Goal: Task Accomplishment & Management: Complete application form

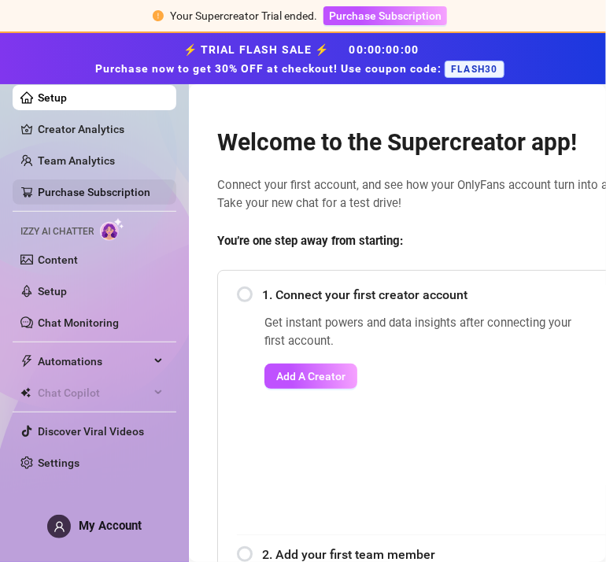
click at [110, 190] on link "Purchase Subscription" at bounding box center [94, 192] width 113 height 13
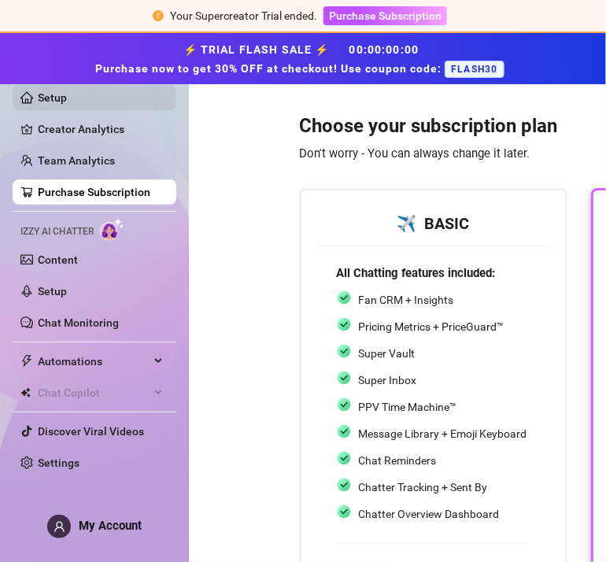
click at [63, 97] on link "Setup" at bounding box center [52, 97] width 29 height 13
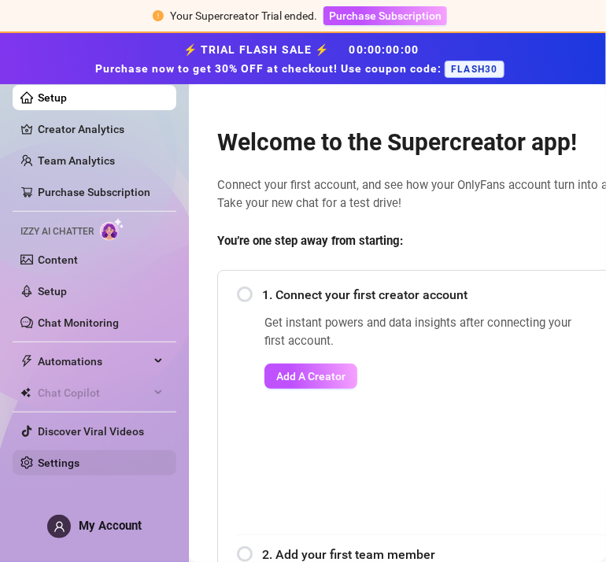
click at [66, 465] on link "Settings" at bounding box center [59, 463] width 42 height 13
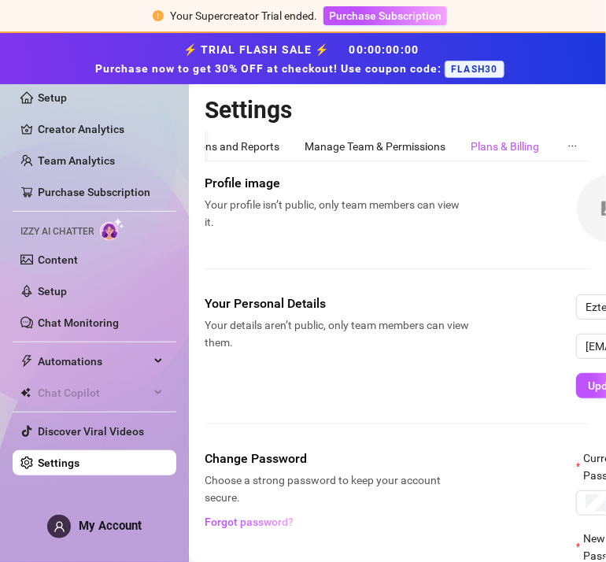
click at [496, 144] on div "Plans & Billing" at bounding box center [505, 146] width 69 height 17
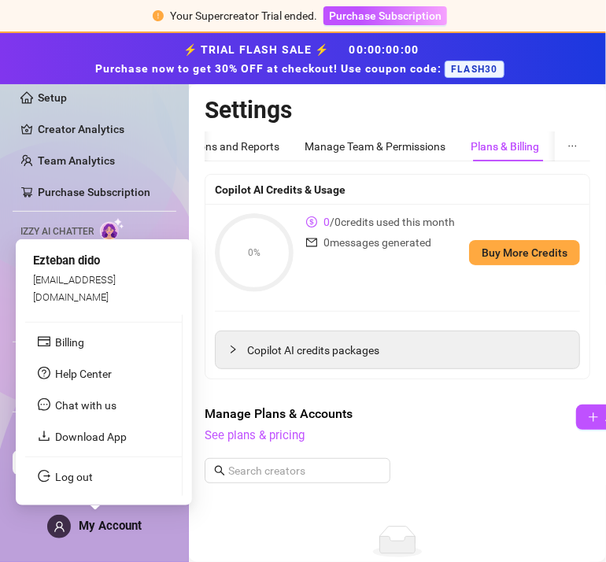
click at [109, 524] on span "My Account" at bounding box center [110, 526] width 63 height 14
click at [93, 480] on link "Log out" at bounding box center [74, 477] width 38 height 13
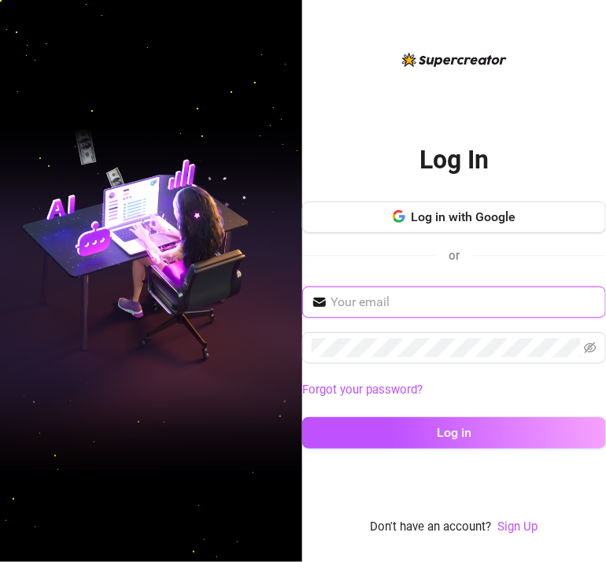
type input "[EMAIL_ADDRESS][DOMAIN_NAME]"
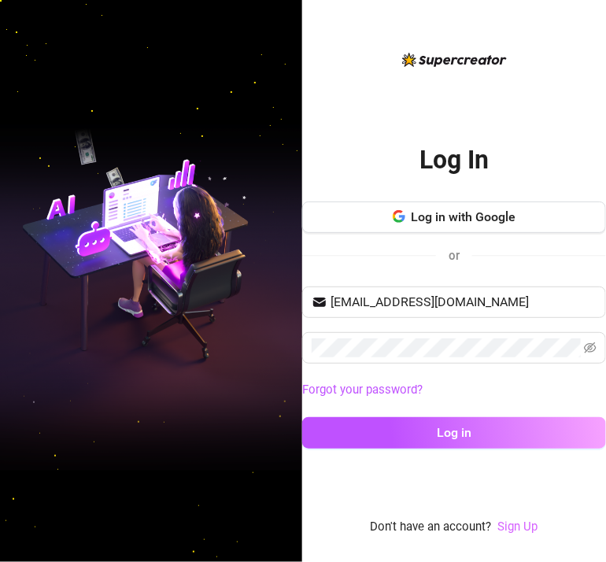
click at [521, 522] on link "Sign Up" at bounding box center [518, 527] width 40 height 14
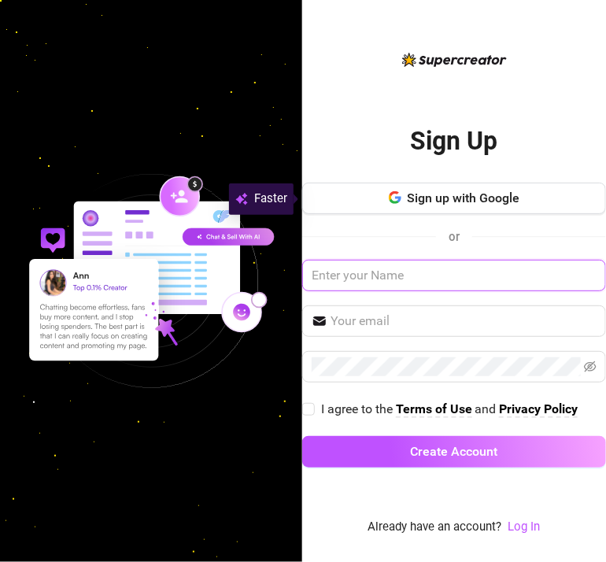
click at [350, 284] on input "text" at bounding box center [454, 276] width 304 height 32
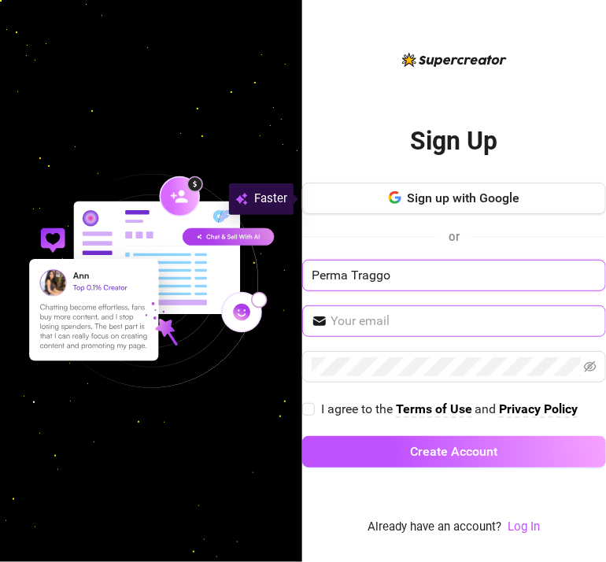
type input "Perma Traggo"
click at [361, 333] on span at bounding box center [454, 322] width 304 height 32
click at [372, 316] on input "text" at bounding box center [464, 321] width 266 height 19
paste input "[EMAIL_ADDRESS][DOMAIN_NAME]"
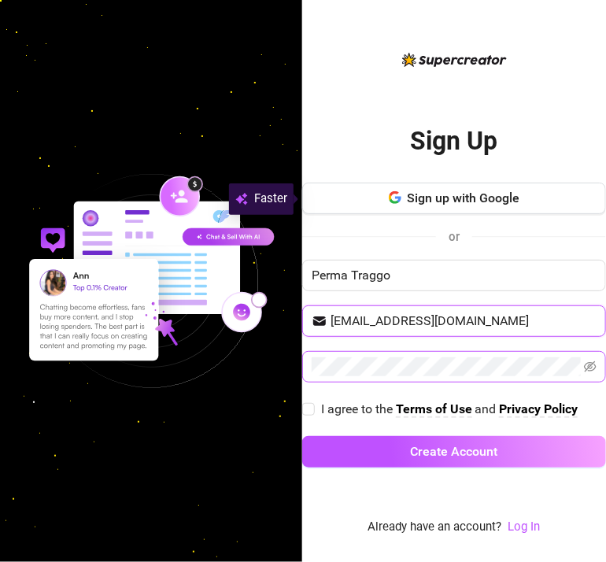
type input "[EMAIL_ADDRESS][DOMAIN_NAME]"
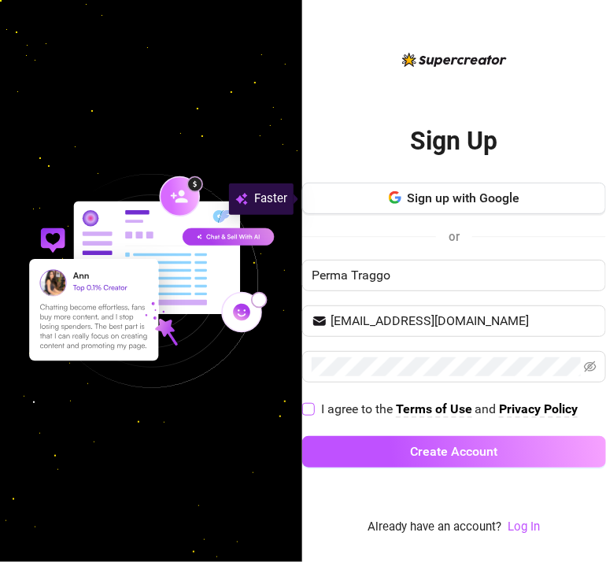
click at [316, 408] on span "I agree to the Terms of Use and Privacy Policy" at bounding box center [449, 409] width 269 height 20
click at [313, 408] on input "I agree to the Terms of Use and Privacy Policy" at bounding box center [307, 408] width 11 height 11
checkbox input "true"
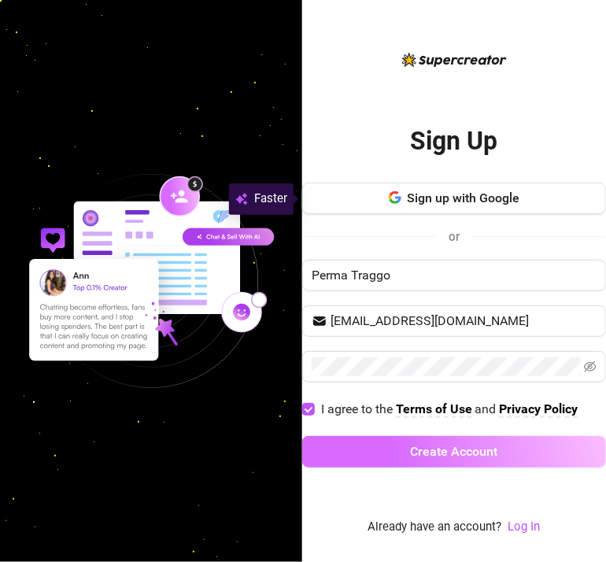
click at [441, 452] on span "Create Account" at bounding box center [454, 451] width 87 height 15
